Goal: Navigation & Orientation: Find specific page/section

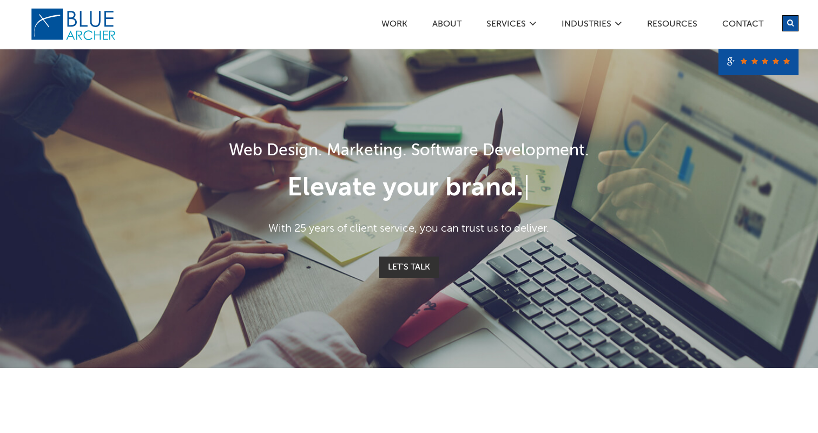
click at [455, 18] on div "Work ABOUT SERVICES Digital Strategy Marketing Web Design & Development Custom …" at bounding box center [506, 24] width 585 height 48
click at [454, 23] on link "ABOUT" at bounding box center [447, 25] width 30 height 11
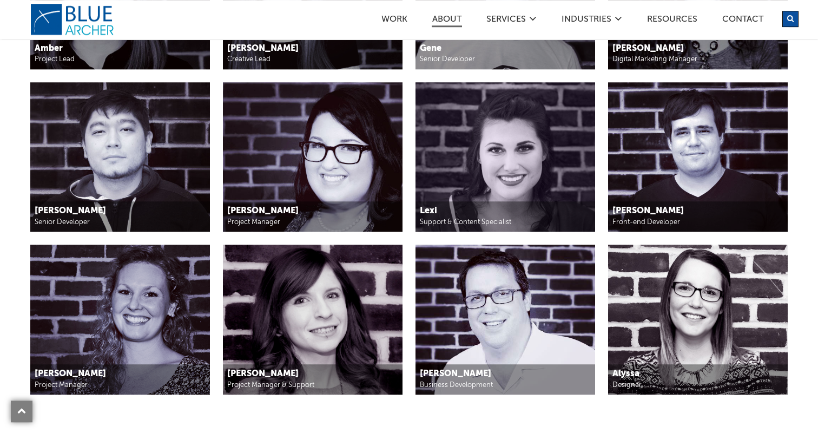
scroll to position [1277, 0]
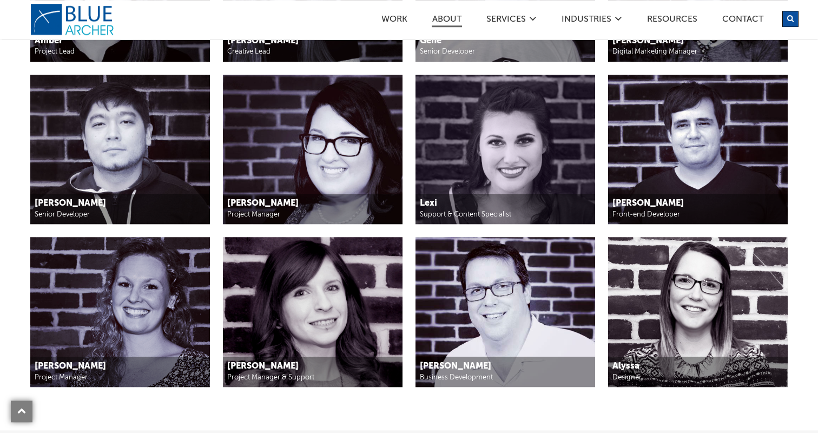
click at [614, 201] on h5 "Serge" at bounding box center [698, 203] width 170 height 11
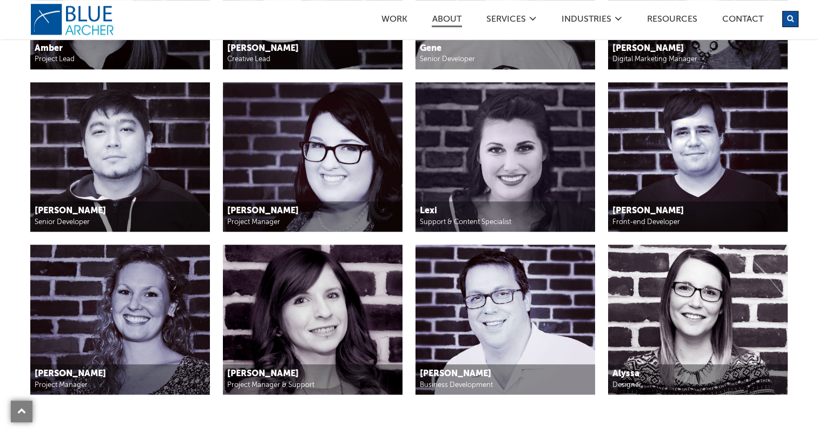
scroll to position [1275, 0]
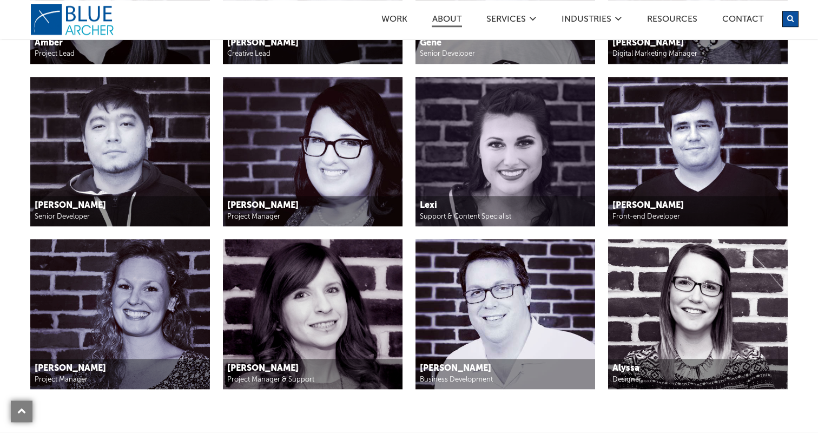
click at [641, 311] on img at bounding box center [698, 314] width 180 height 150
click at [656, 311] on img at bounding box center [698, 314] width 180 height 150
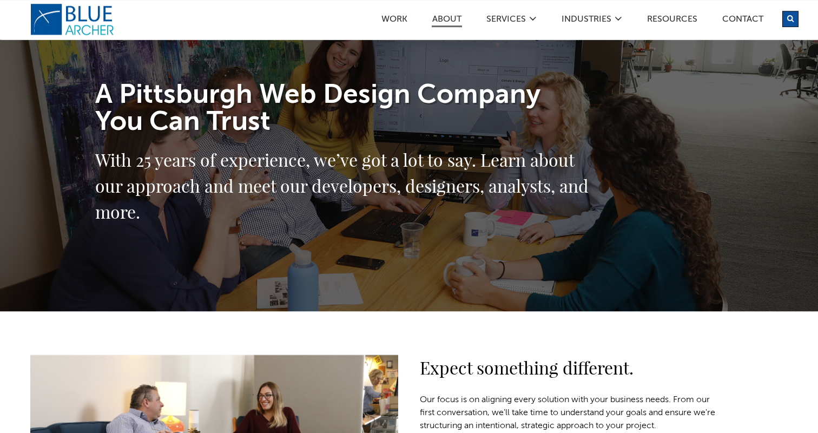
scroll to position [0, 0]
